Goal: Transaction & Acquisition: Purchase product/service

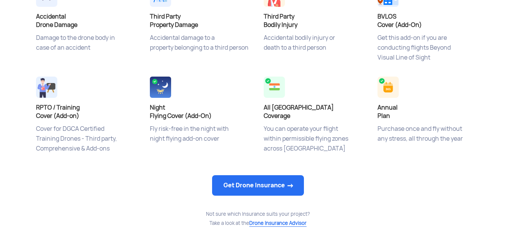
scroll to position [341, 0]
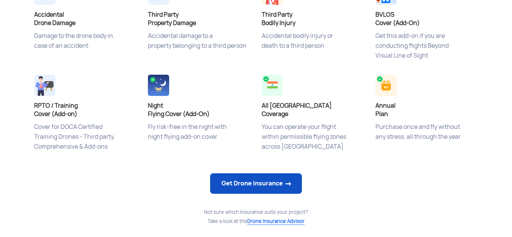
click at [222, 184] on link "Get Drone Insurance" at bounding box center [256, 183] width 92 height 20
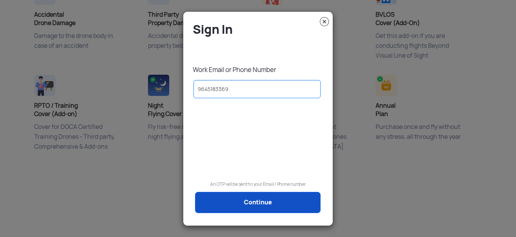
type input "9645183369"
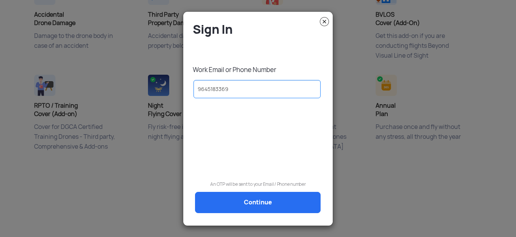
click at [236, 202] on link "Continue" at bounding box center [257, 202] width 125 height 21
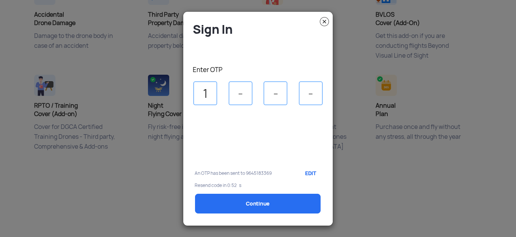
type input "1"
type input "5"
type input "1"
type input "7"
select select "1000000"
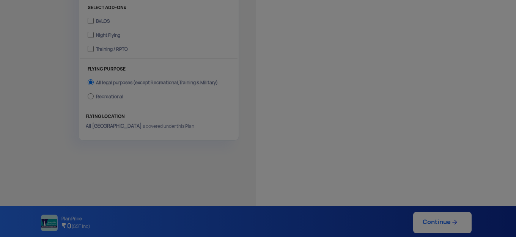
click at [239, 208] on modal-container "Sign In Work Email or Phone Number [PHONE_NUMBER] An OTP will be sent to your E…" at bounding box center [258, 118] width 516 height 237
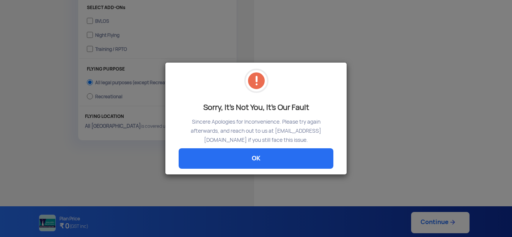
scroll to position [277, 0]
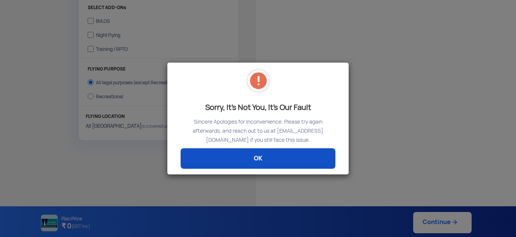
click at [260, 157] on link "OK" at bounding box center [257, 158] width 155 height 20
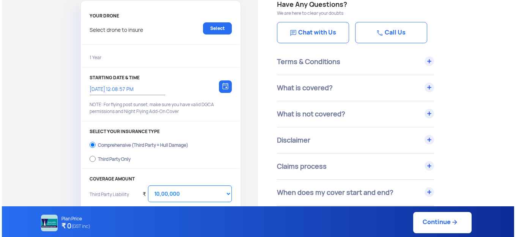
scroll to position [0, 0]
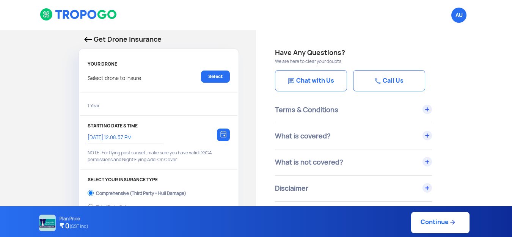
click at [149, 77] on div "Select drone to insure Select" at bounding box center [159, 81] width 142 height 20
click at [213, 79] on link "Select" at bounding box center [215, 77] width 29 height 12
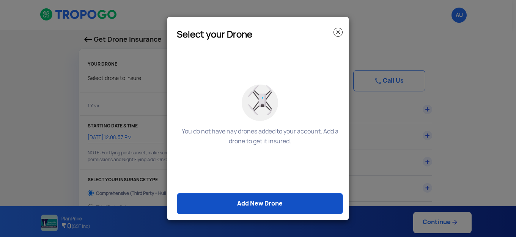
click at [245, 206] on link "Add New Drone" at bounding box center [260, 203] width 166 height 21
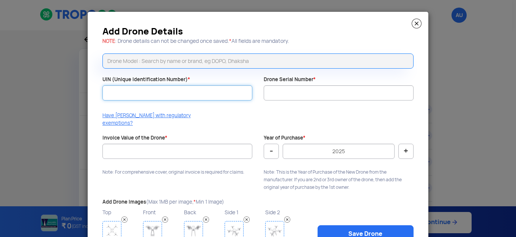
click at [129, 88] on input "UIN (Unique Identification Number) *" at bounding box center [177, 92] width 150 height 15
type input "UA00QNBD0TC"
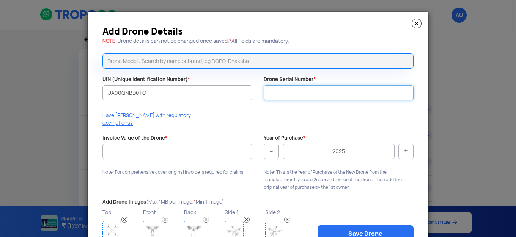
click at [282, 92] on input "Drone Serial Number *" at bounding box center [338, 92] width 150 height 15
type input "EQ001MED2200037"
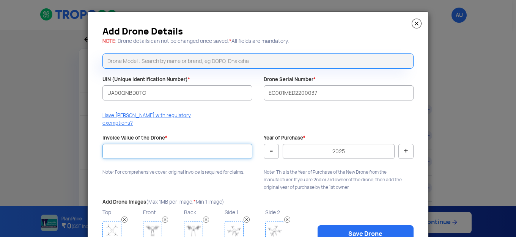
click at [116, 144] on input "Invoice Value of the Drone *" at bounding box center [177, 151] width 150 height 15
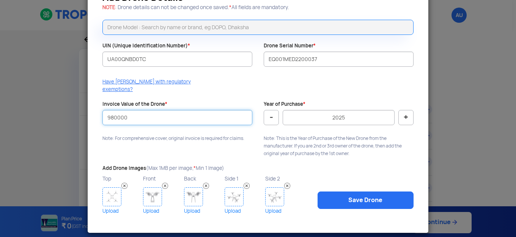
type input "980000"
click at [107, 187] on img at bounding box center [111, 196] width 19 height 19
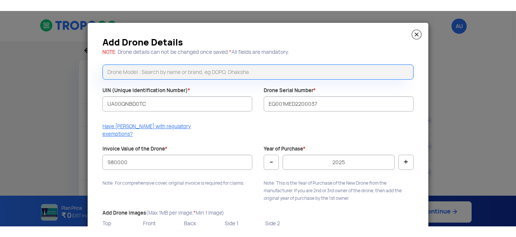
scroll to position [55, 0]
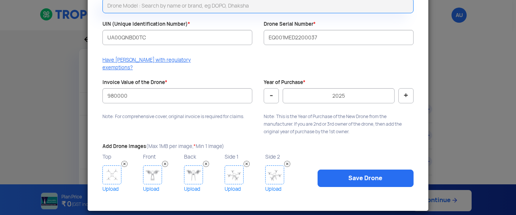
click at [105, 185] on link "Upload" at bounding box center [121, 189] width 39 height 9
click at [110, 185] on link "Upload" at bounding box center [121, 189] width 39 height 9
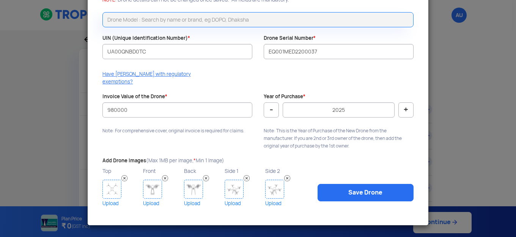
scroll to position [34, 0]
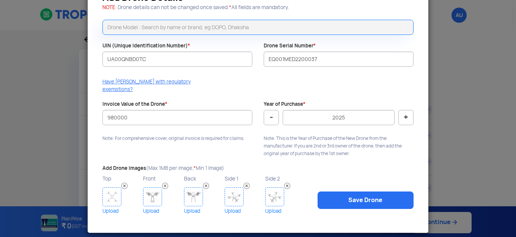
click at [111, 193] on img at bounding box center [111, 196] width 19 height 19
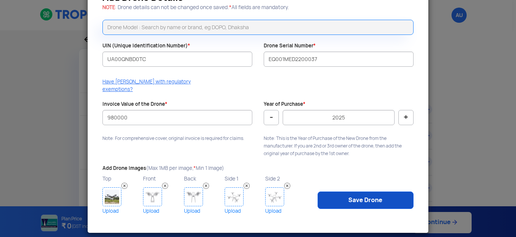
click at [351, 193] on link "Save Drone" at bounding box center [365, 199] width 96 height 17
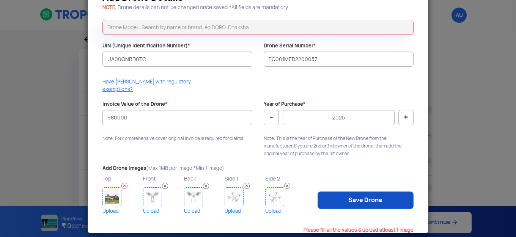
scroll to position [0, 0]
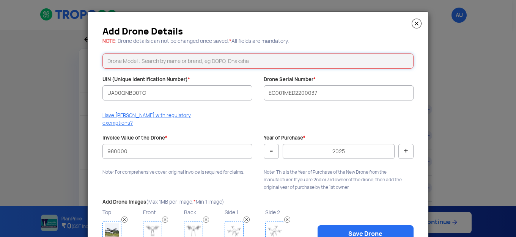
click at [171, 60] on input "text" at bounding box center [257, 60] width 311 height 15
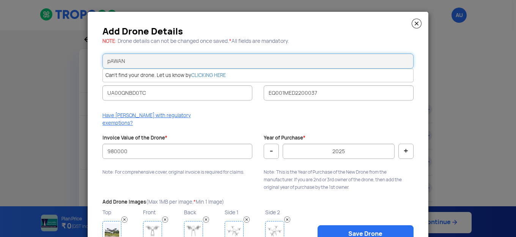
click at [107, 60] on input "pAWAN" at bounding box center [257, 60] width 311 height 15
type input "PAWAN"
click at [362, 225] on link "Save Drone" at bounding box center [365, 233] width 96 height 17
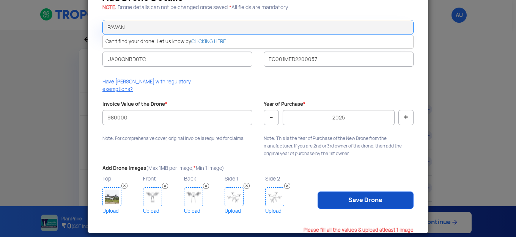
click at [348, 191] on link "Save Drone" at bounding box center [365, 199] width 96 height 17
click at [349, 191] on link "Save Drone" at bounding box center [365, 199] width 96 height 17
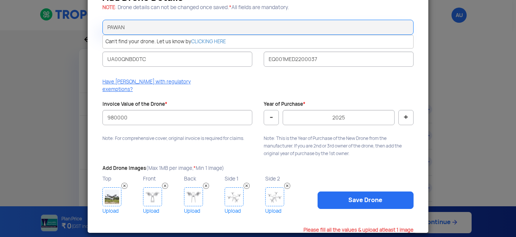
scroll to position [0, 0]
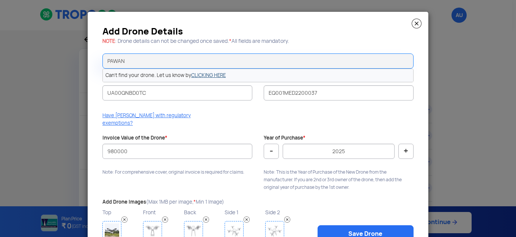
click at [213, 77] on link "CLICKING HERE" at bounding box center [208, 75] width 34 height 6
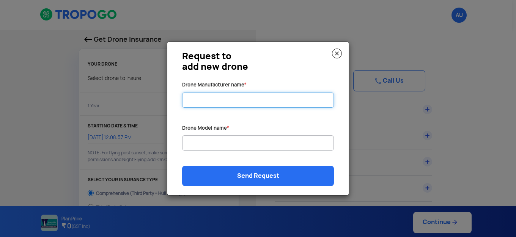
click at [219, 99] on input "Drone Manufacturer name *" at bounding box center [258, 99] width 152 height 15
type input "EDUQUIS"
click at [202, 148] on input "Drone Manufacturer name *" at bounding box center [258, 142] width 152 height 15
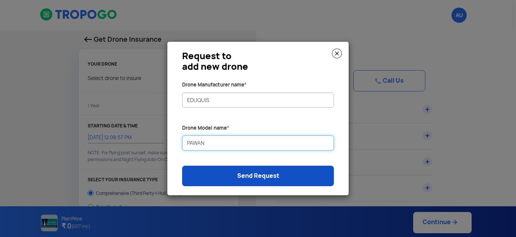
type input "PAWAN"
click at [252, 175] on link "Send Request" at bounding box center [258, 176] width 152 height 20
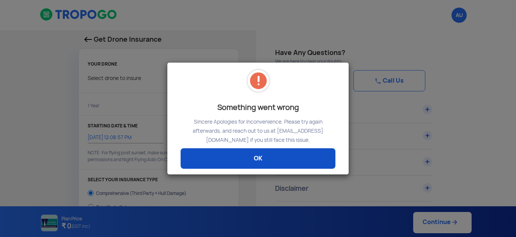
click at [259, 158] on link "OK" at bounding box center [257, 158] width 155 height 20
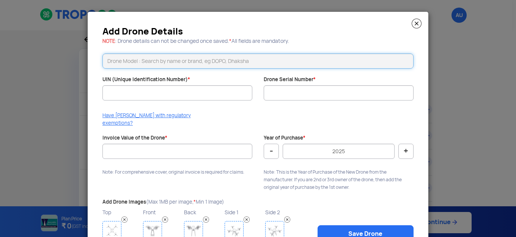
paste input "AGRI DRONE PAWAN"
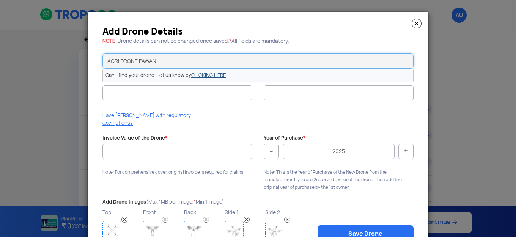
type input "AGRI DRONE PAWAN"
click at [213, 76] on link "CLICKING HERE" at bounding box center [208, 75] width 34 height 6
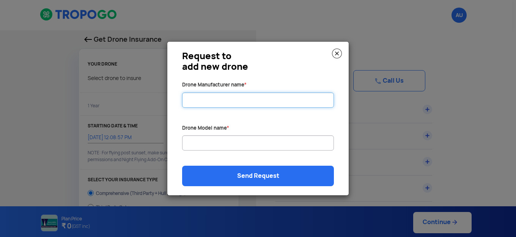
click at [201, 99] on input "Drone Manufacturer name *" at bounding box center [258, 99] width 152 height 15
paste input "M/s Eduquis Technologies Private Limited"
type input "M/s Eduquis Technologies Private Limited"
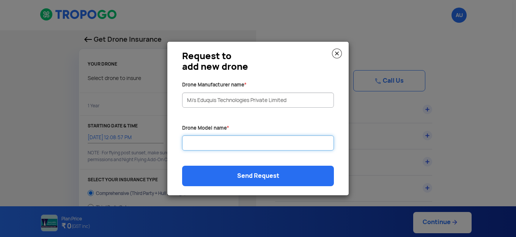
click at [202, 144] on input "Drone Manufacturer name *" at bounding box center [258, 142] width 152 height 15
paste input ""PAWAN"
click at [188, 142] on input ""PAWAN" at bounding box center [258, 142] width 152 height 15
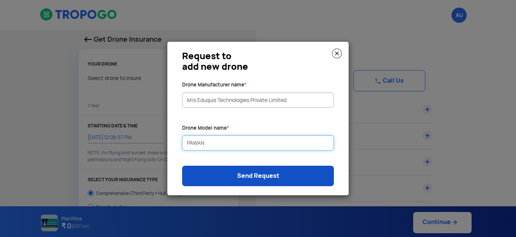
type input "PAWAN"
click at [238, 177] on link "Send Request" at bounding box center [258, 176] width 152 height 20
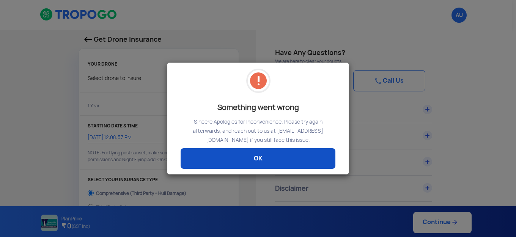
click at [254, 158] on link "OK" at bounding box center [257, 158] width 155 height 20
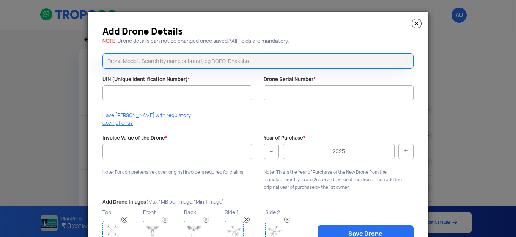
click at [413, 21] on img at bounding box center [416, 24] width 10 height 10
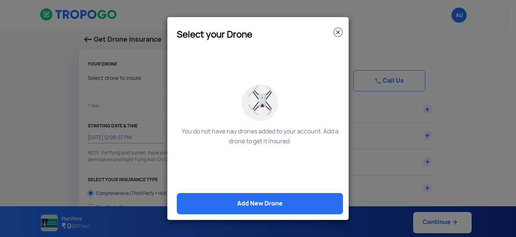
click at [337, 33] on img at bounding box center [337, 32] width 9 height 9
